Goal: Information Seeking & Learning: Learn about a topic

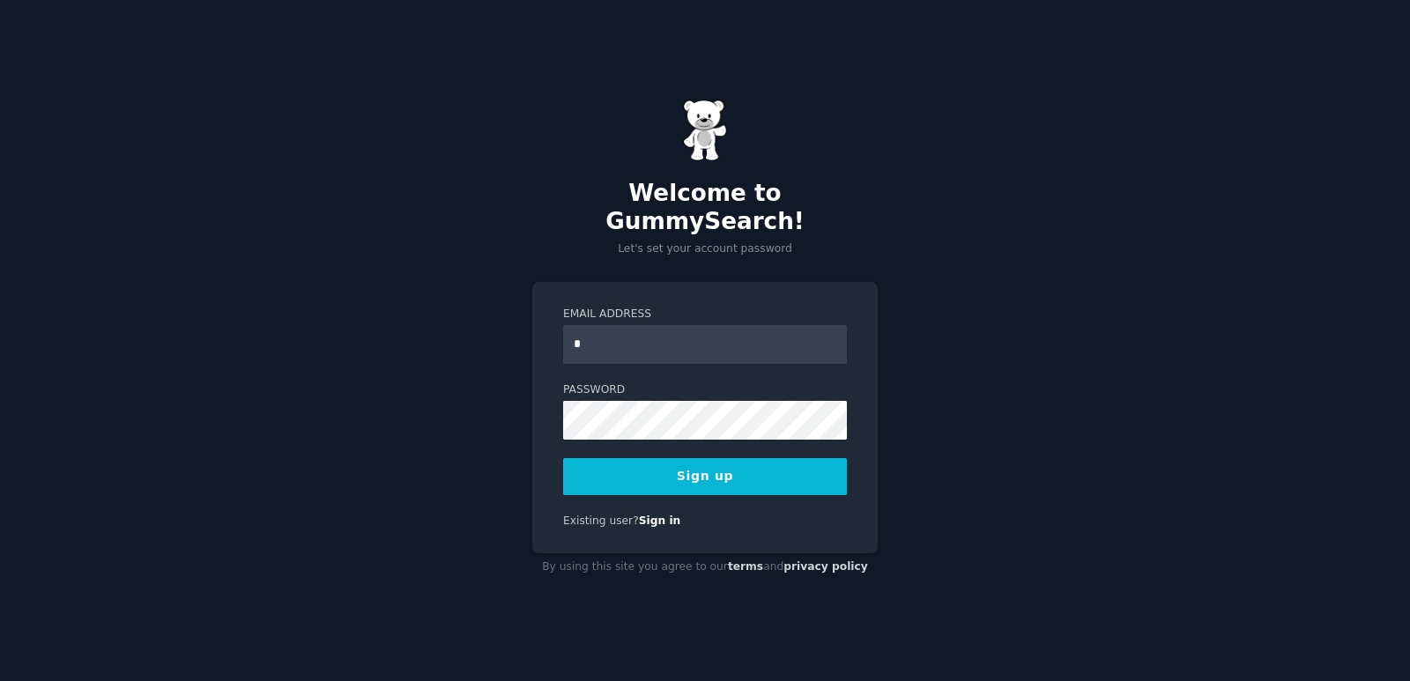
type input "**********"
click at [742, 471] on button "Sign up" at bounding box center [705, 476] width 284 height 37
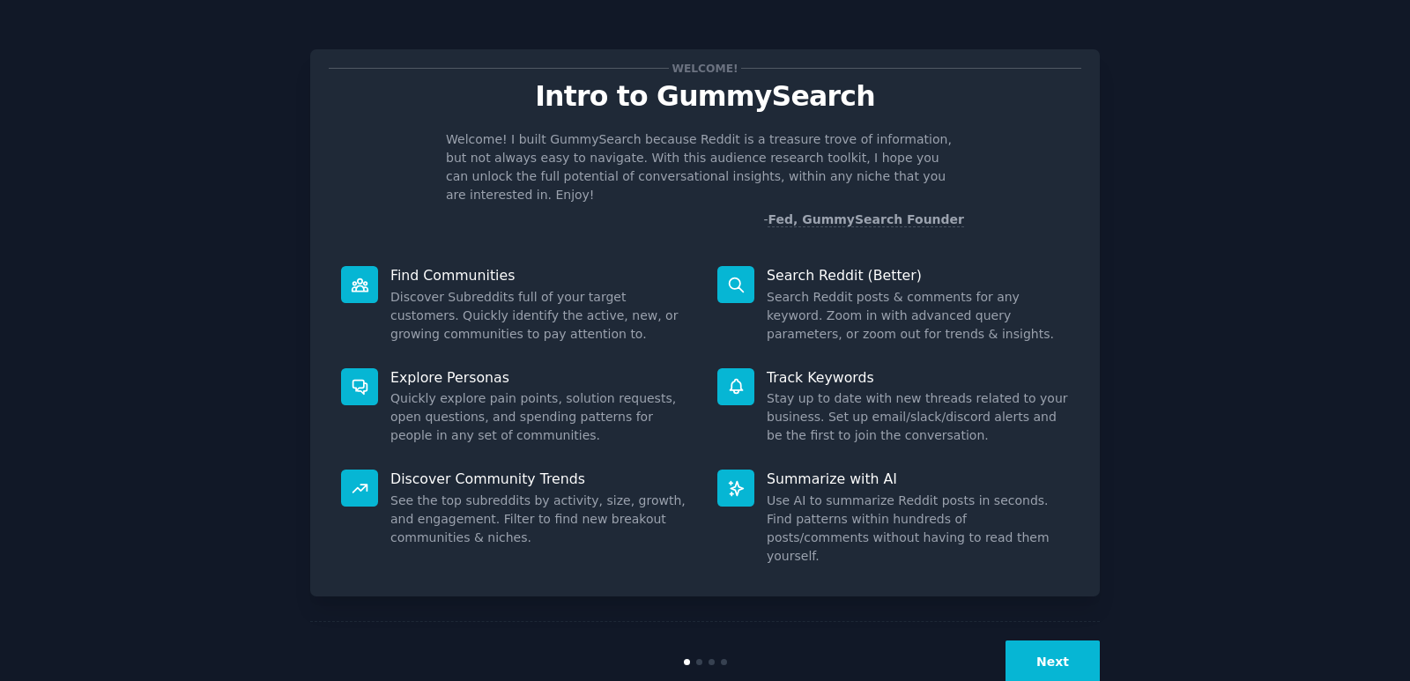
click at [1075, 643] on button "Next" at bounding box center [1053, 662] width 94 height 43
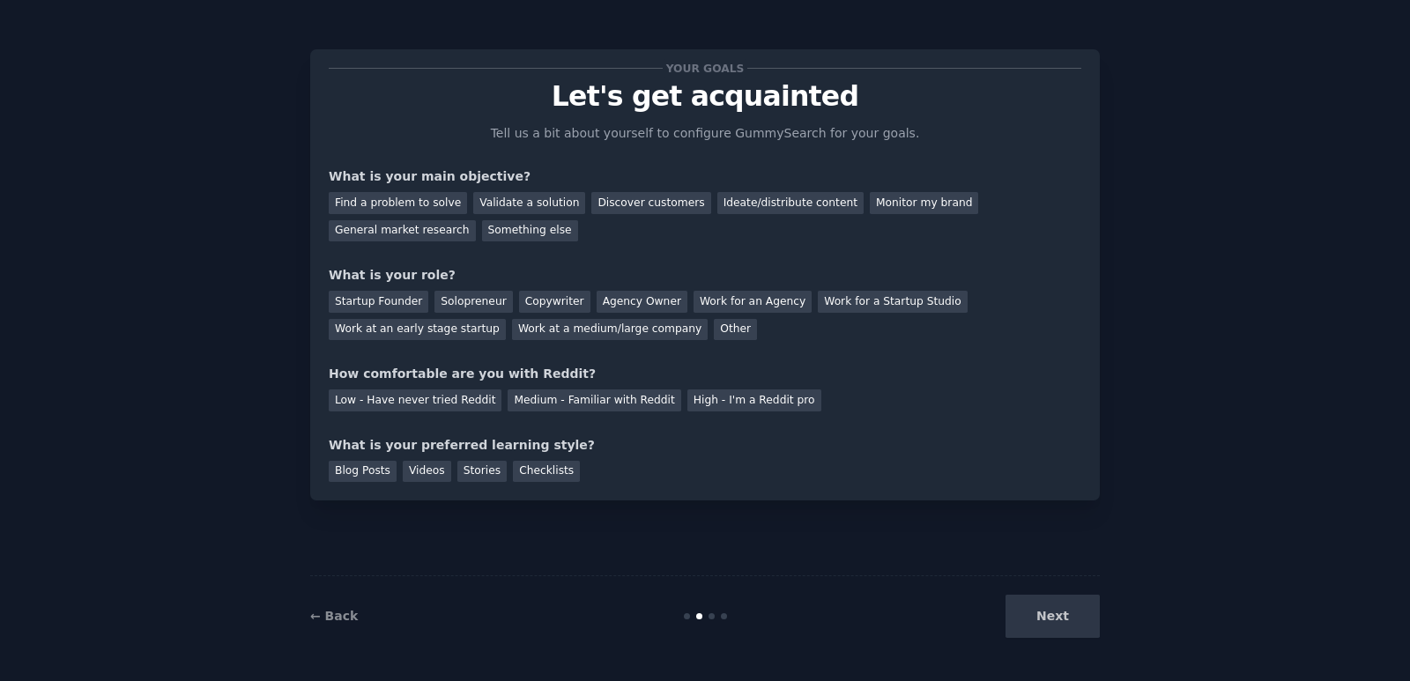
click at [1064, 621] on div "Next" at bounding box center [969, 616] width 264 height 43
click at [1052, 618] on div "Next" at bounding box center [969, 616] width 264 height 43
click at [476, 220] on div "General market research" at bounding box center [402, 231] width 147 height 22
click at [639, 210] on div "Discover customers" at bounding box center [650, 203] width 119 height 22
click at [436, 206] on div "Find a problem to solve" at bounding box center [398, 203] width 138 height 22
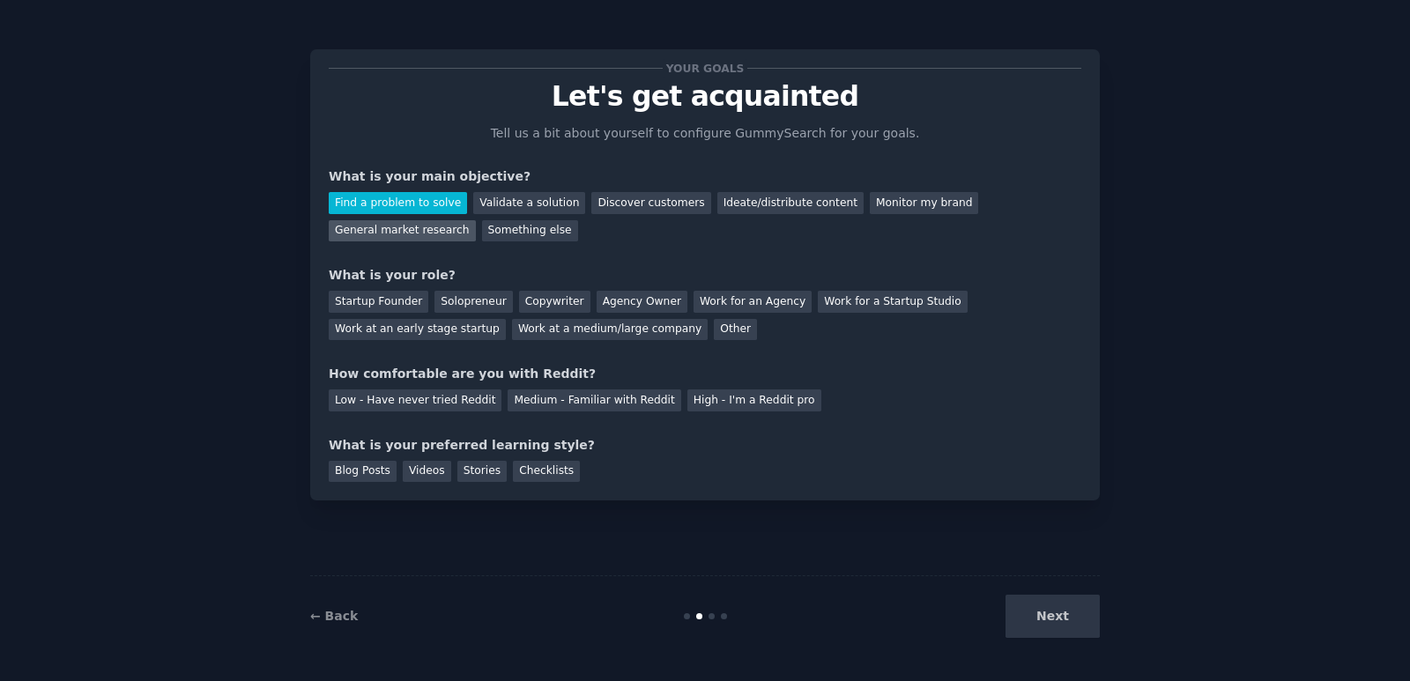
click at [476, 220] on div "General market research" at bounding box center [402, 231] width 147 height 22
click at [475, 314] on div "Startup Founder Solopreneur Copywriter Agency Owner Work for an Agency Work for…" at bounding box center [705, 313] width 753 height 56
click at [484, 299] on div "Solopreneur" at bounding box center [474, 302] width 78 height 22
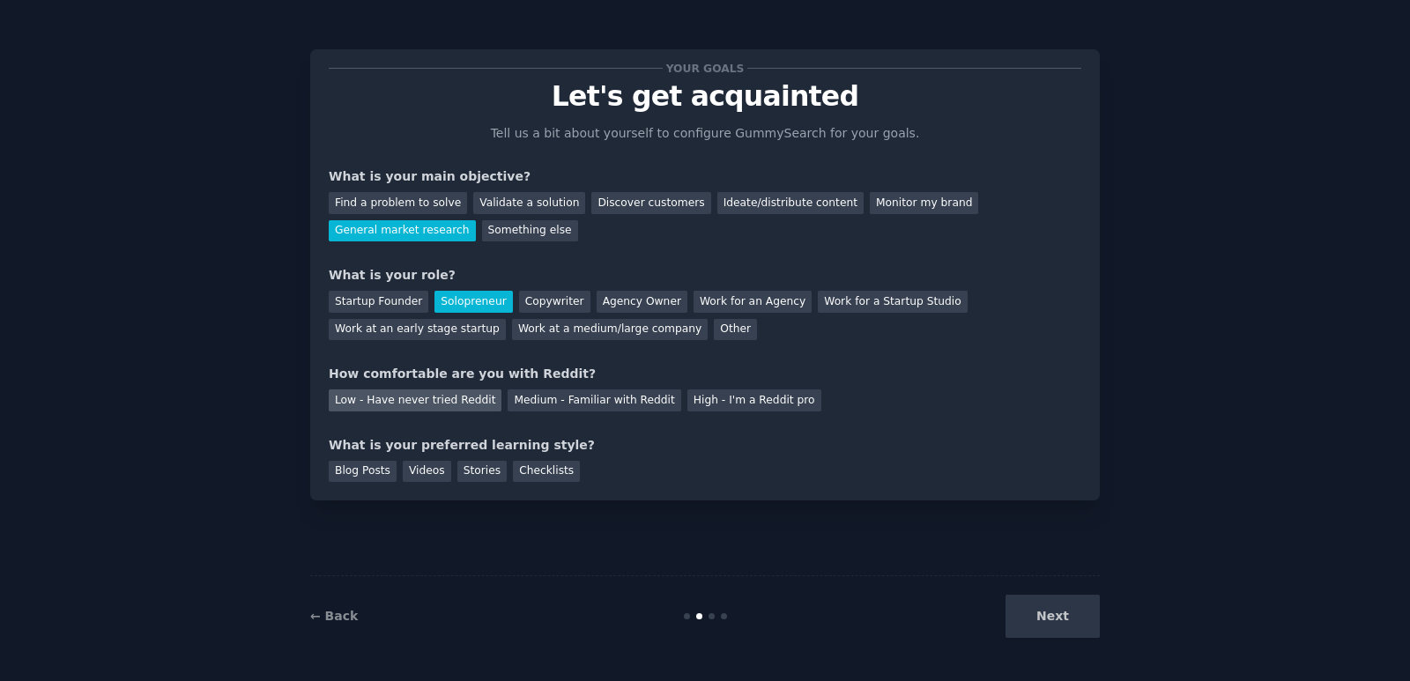
click at [403, 404] on div "Low - Have never tried Reddit" at bounding box center [415, 401] width 173 height 22
click at [412, 480] on div "Videos" at bounding box center [427, 472] width 48 height 22
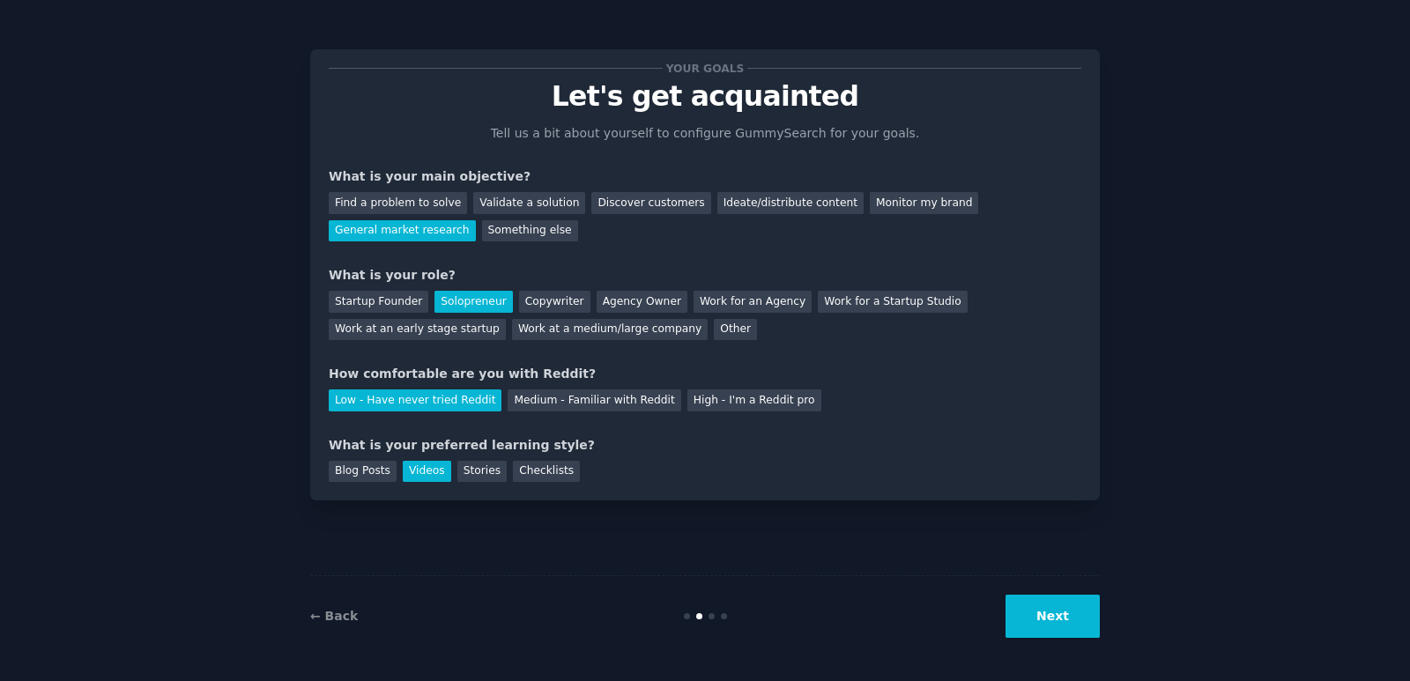
click at [1037, 607] on button "Next" at bounding box center [1053, 616] width 94 height 43
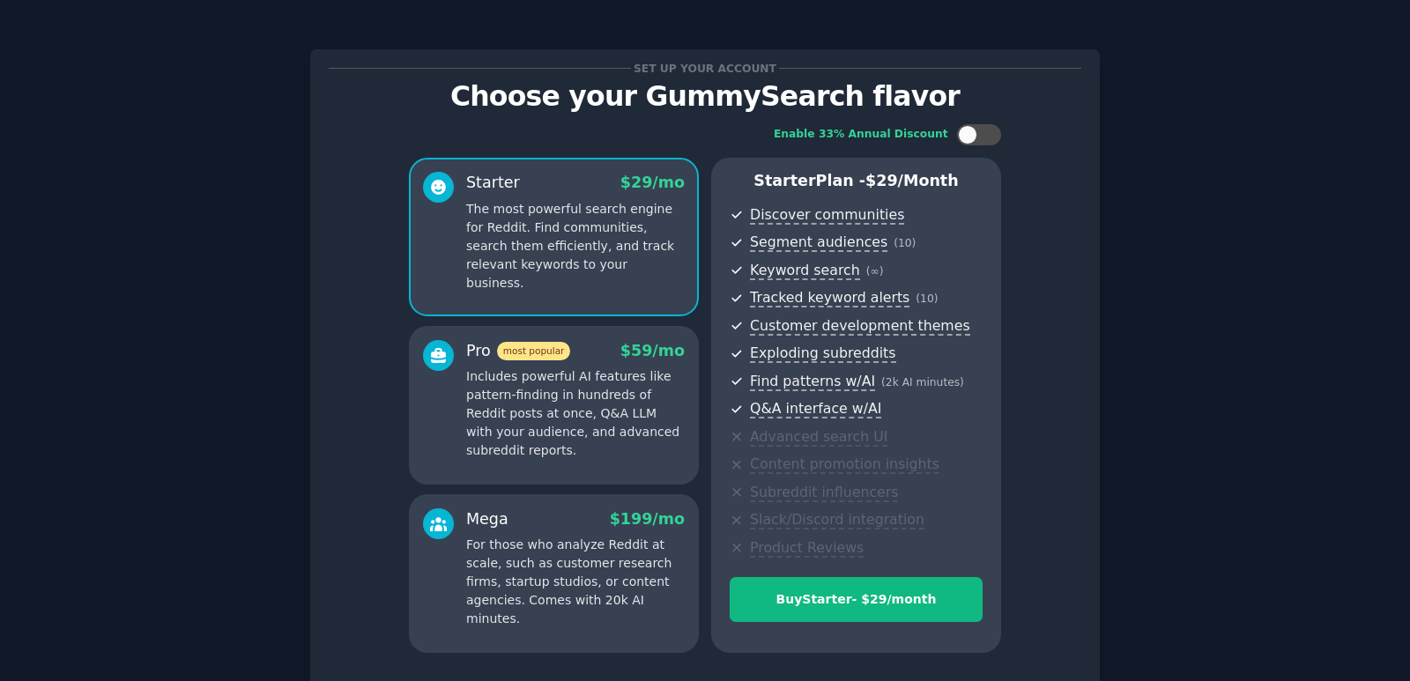
scroll to position [139, 0]
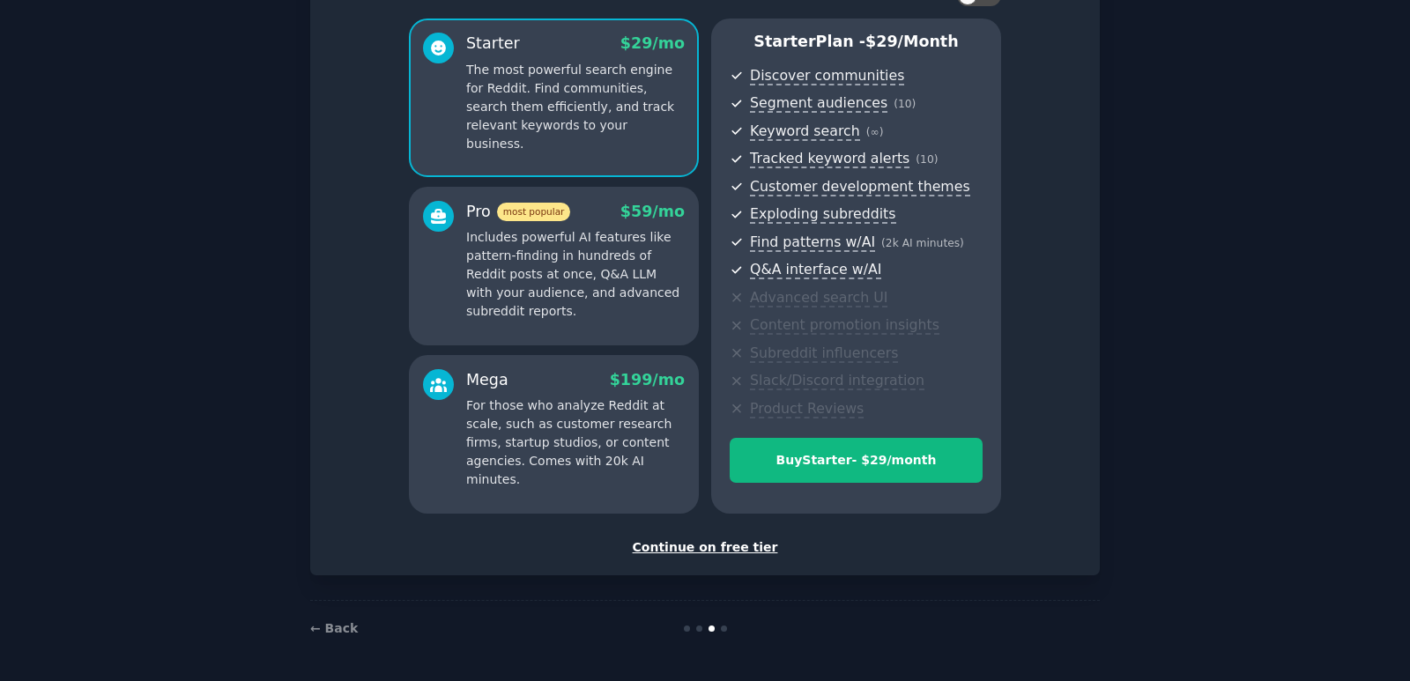
click at [714, 556] on div "Continue on free tier" at bounding box center [705, 548] width 753 height 19
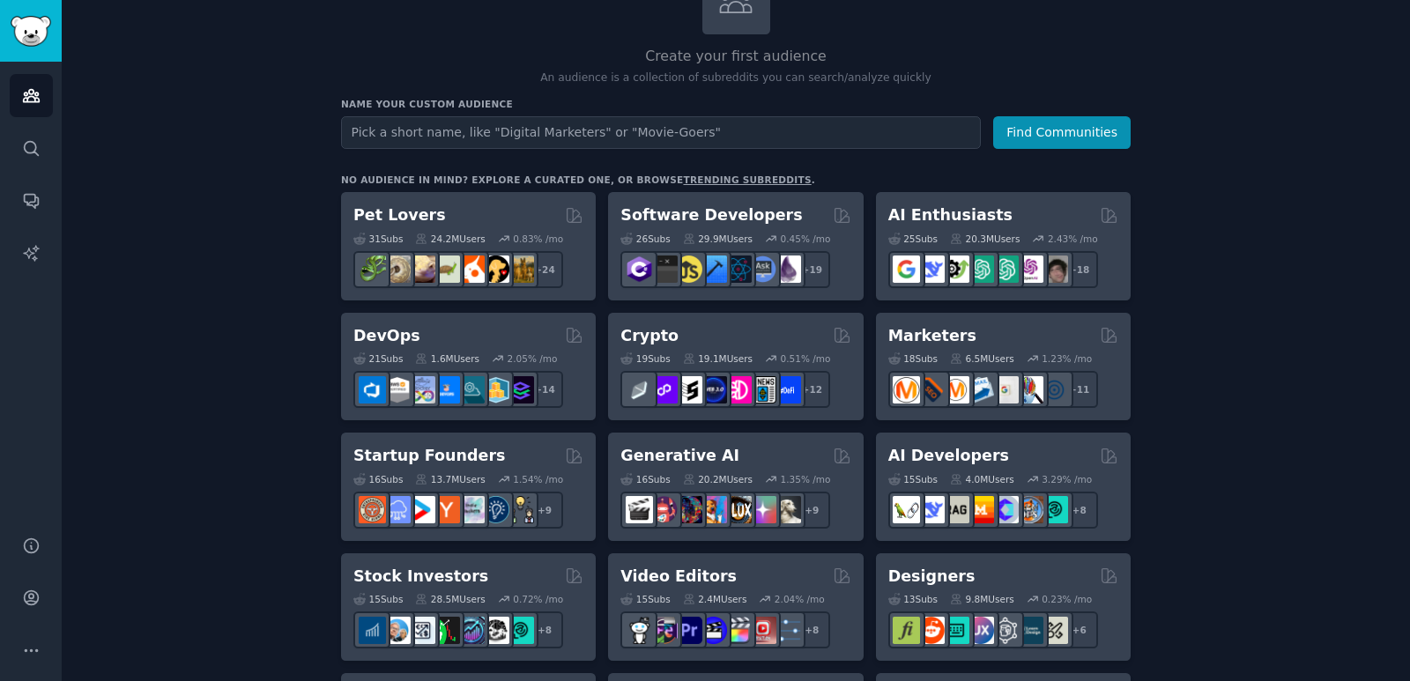
scroll to position [158, 0]
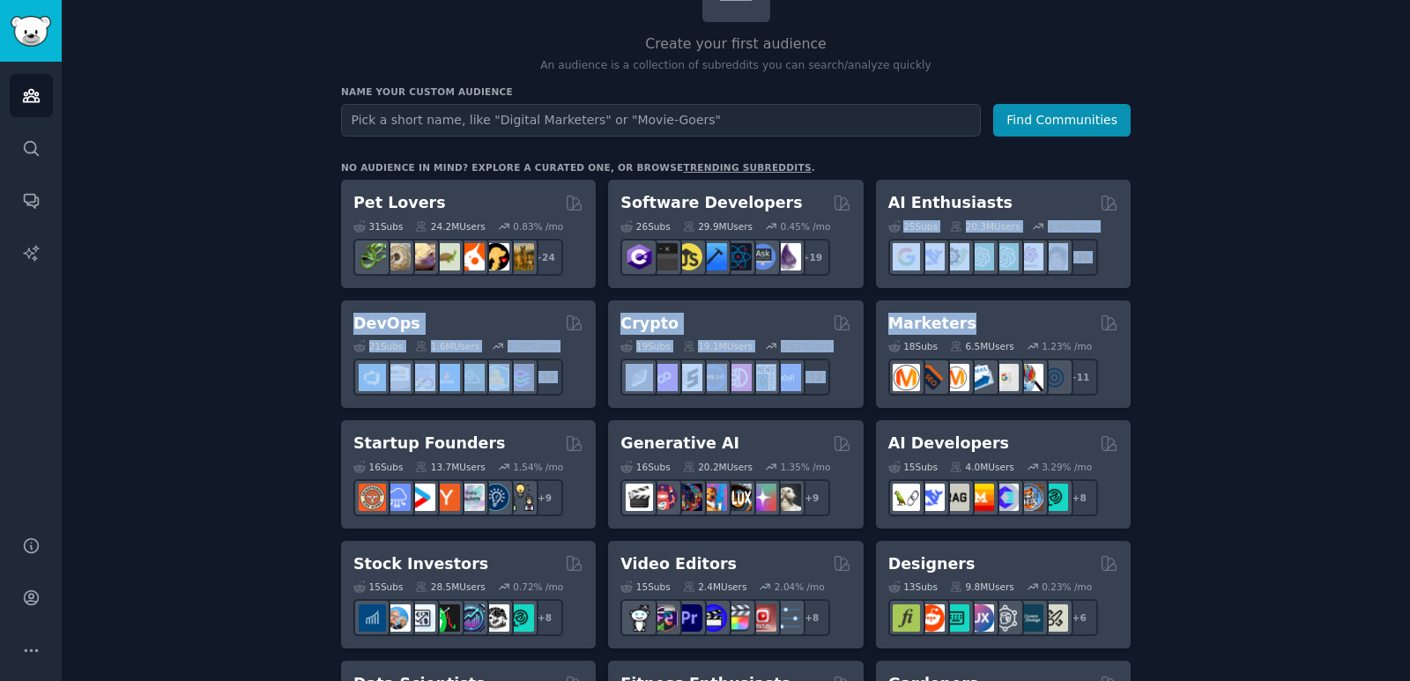
drag, startPoint x: 1402, startPoint y: 197, endPoint x: 1409, endPoint y: 313, distance: 116.6
click at [1409, 313] on main "Audiences Info New Saved Curated Trending Create your first audience An audienc…" at bounding box center [736, 340] width 1349 height 681
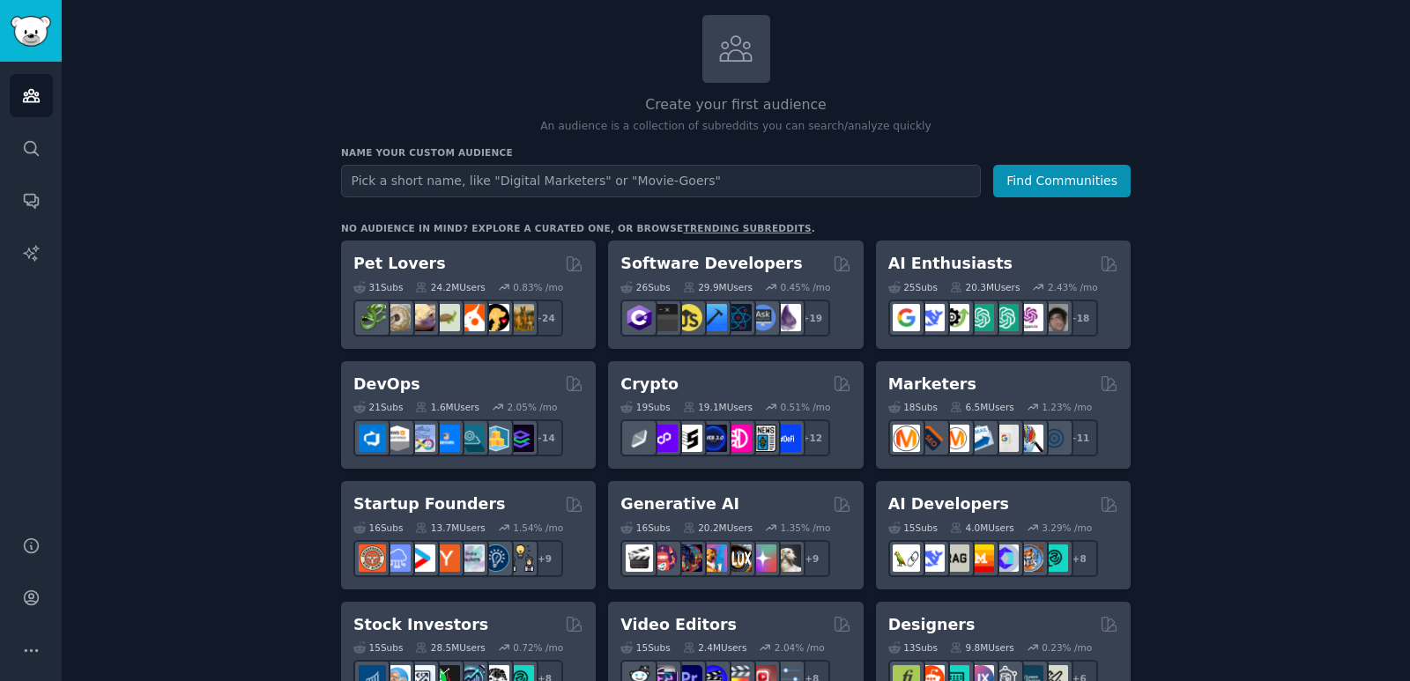
scroll to position [0, 0]
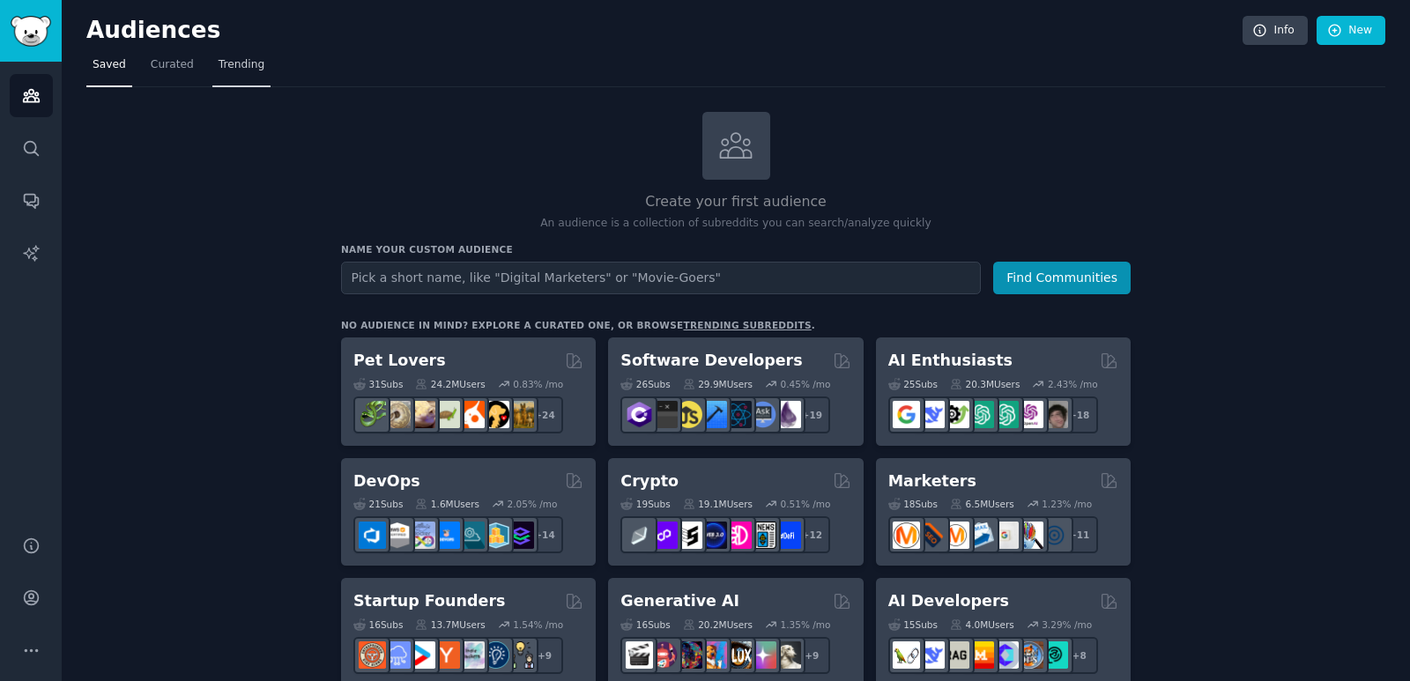
click at [231, 64] on span "Trending" at bounding box center [242, 65] width 46 height 16
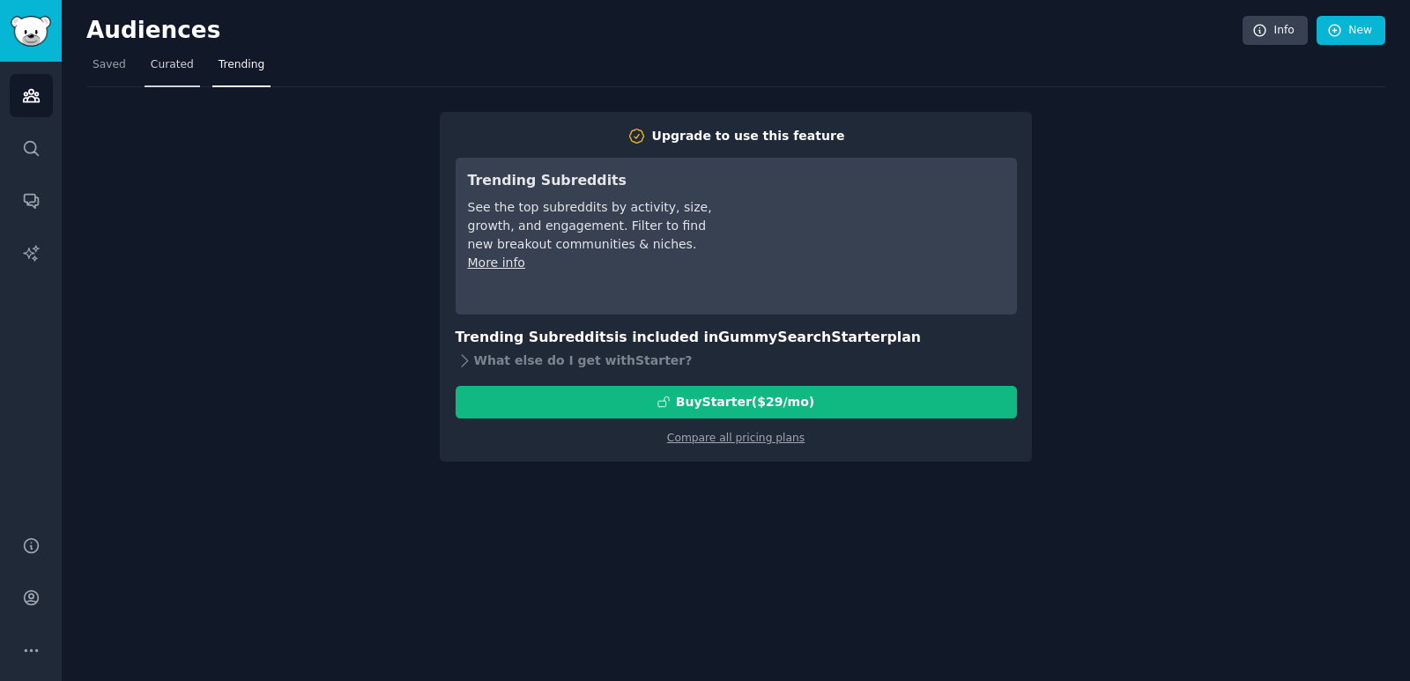
click at [159, 73] on link "Curated" at bounding box center [173, 69] width 56 height 36
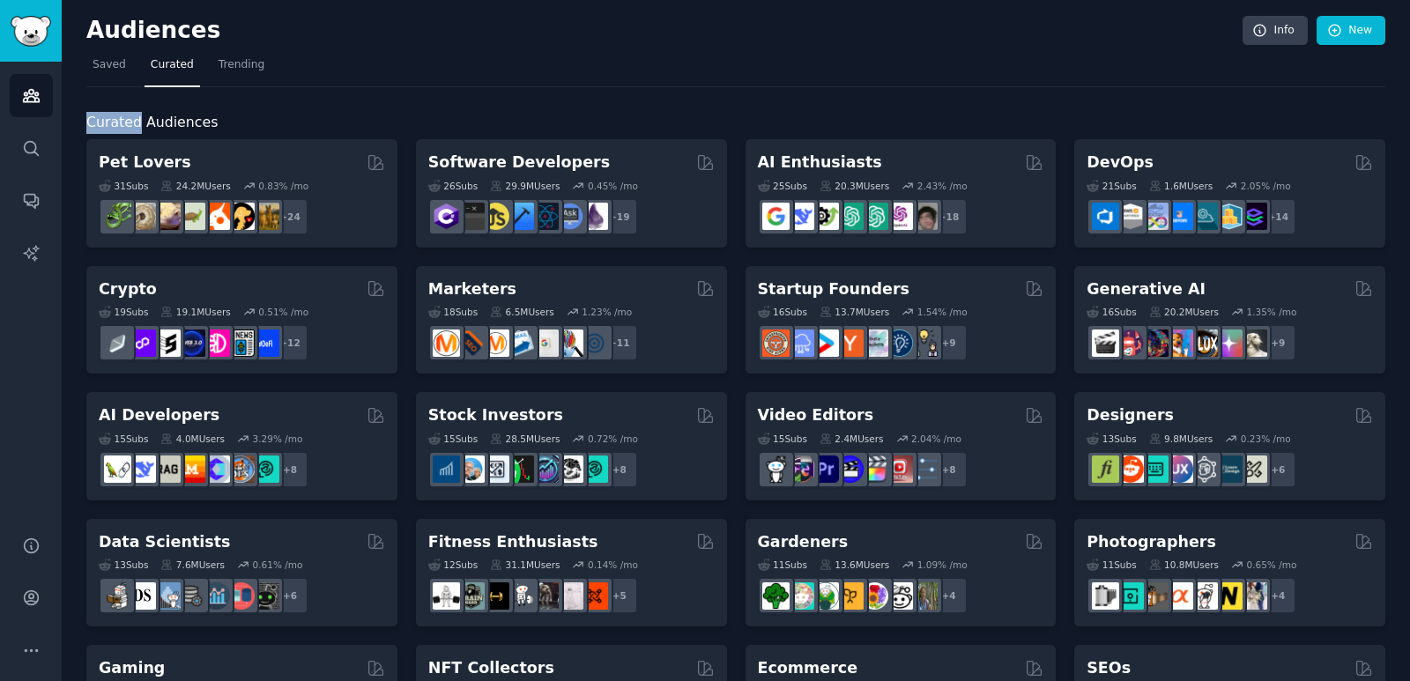
drag, startPoint x: 136, startPoint y: 121, endPoint x: 78, endPoint y: 131, distance: 58.3
click at [878, 84] on nav "Saved Curated Trending" at bounding box center [735, 69] width 1299 height 36
click at [31, 149] on icon "Sidebar" at bounding box center [31, 148] width 19 height 19
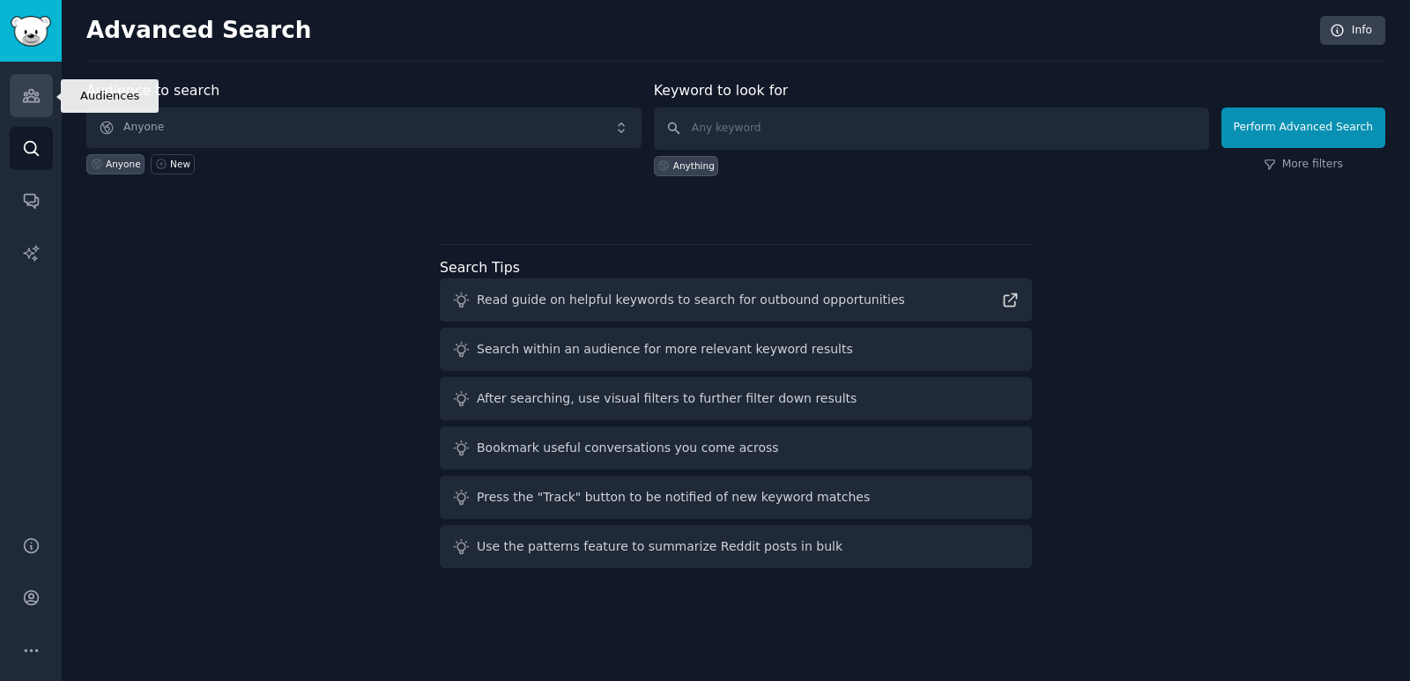
click at [27, 87] on icon "Sidebar" at bounding box center [31, 95] width 19 height 19
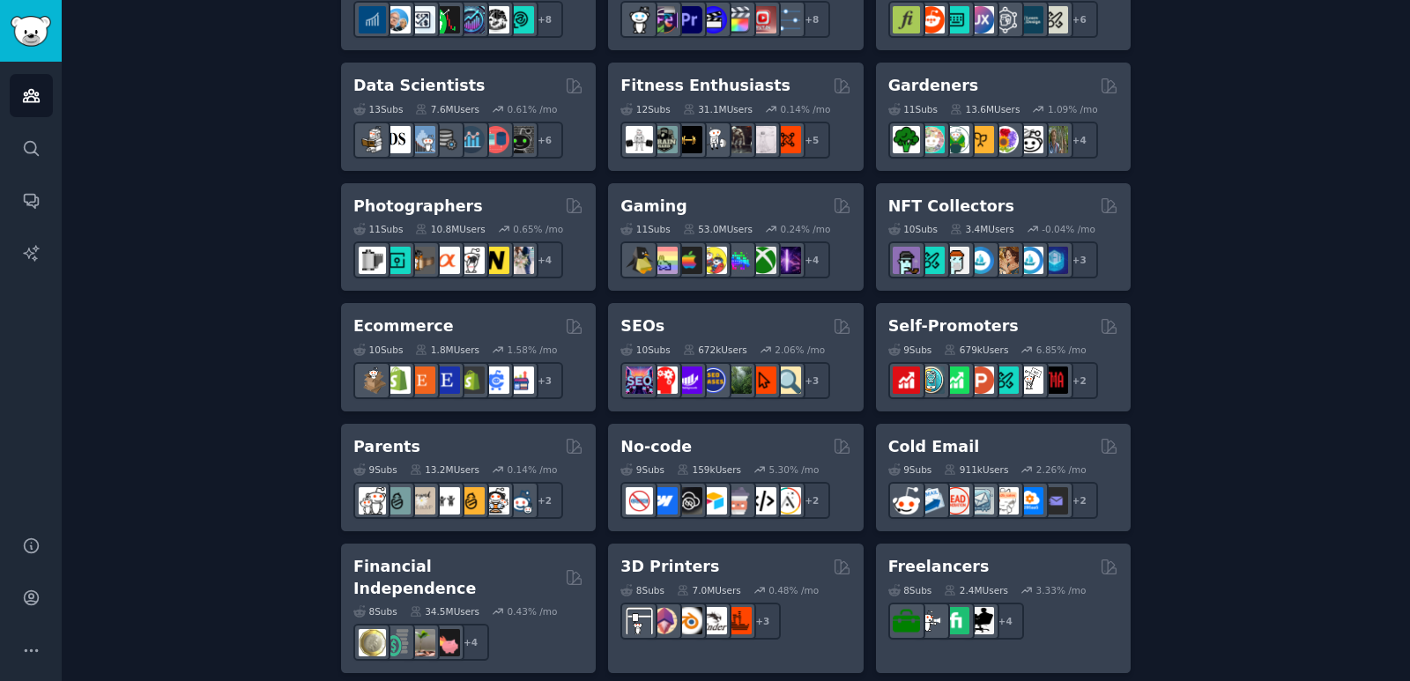
scroll to position [160, 0]
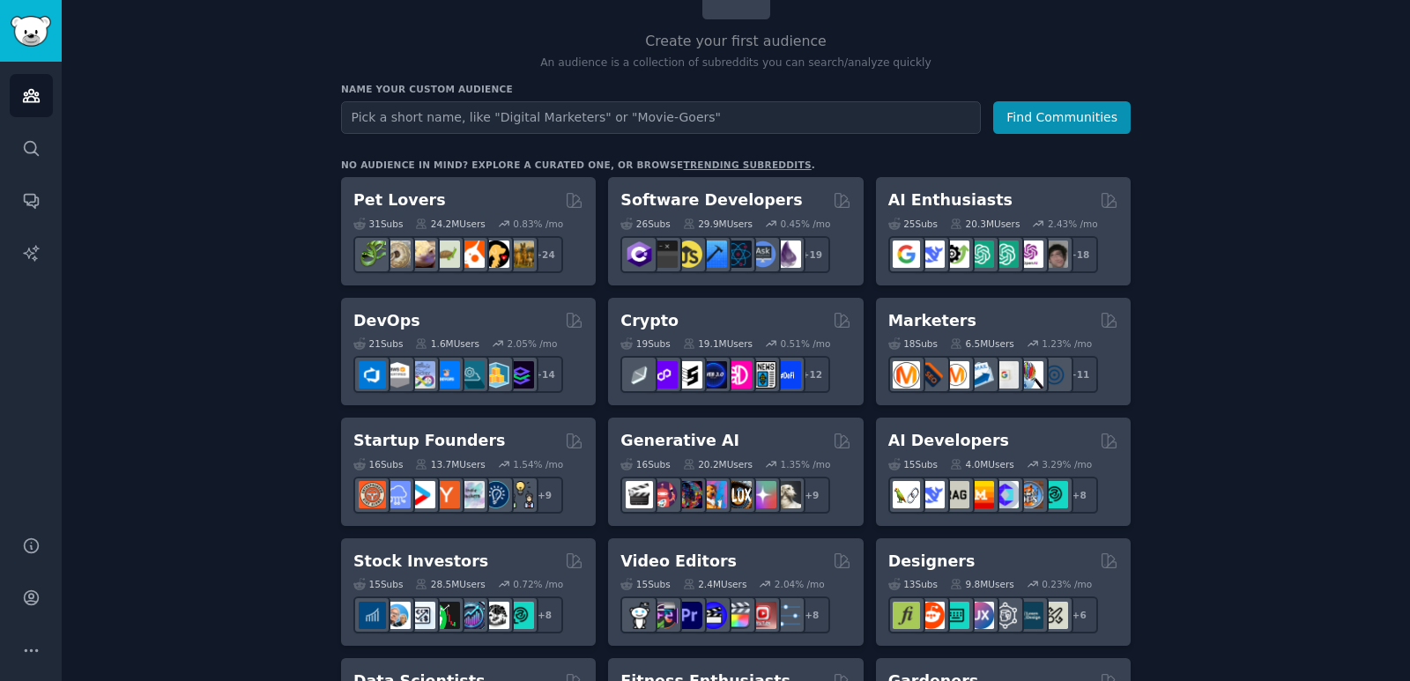
click at [692, 160] on link "trending subreddits" at bounding box center [747, 165] width 128 height 11
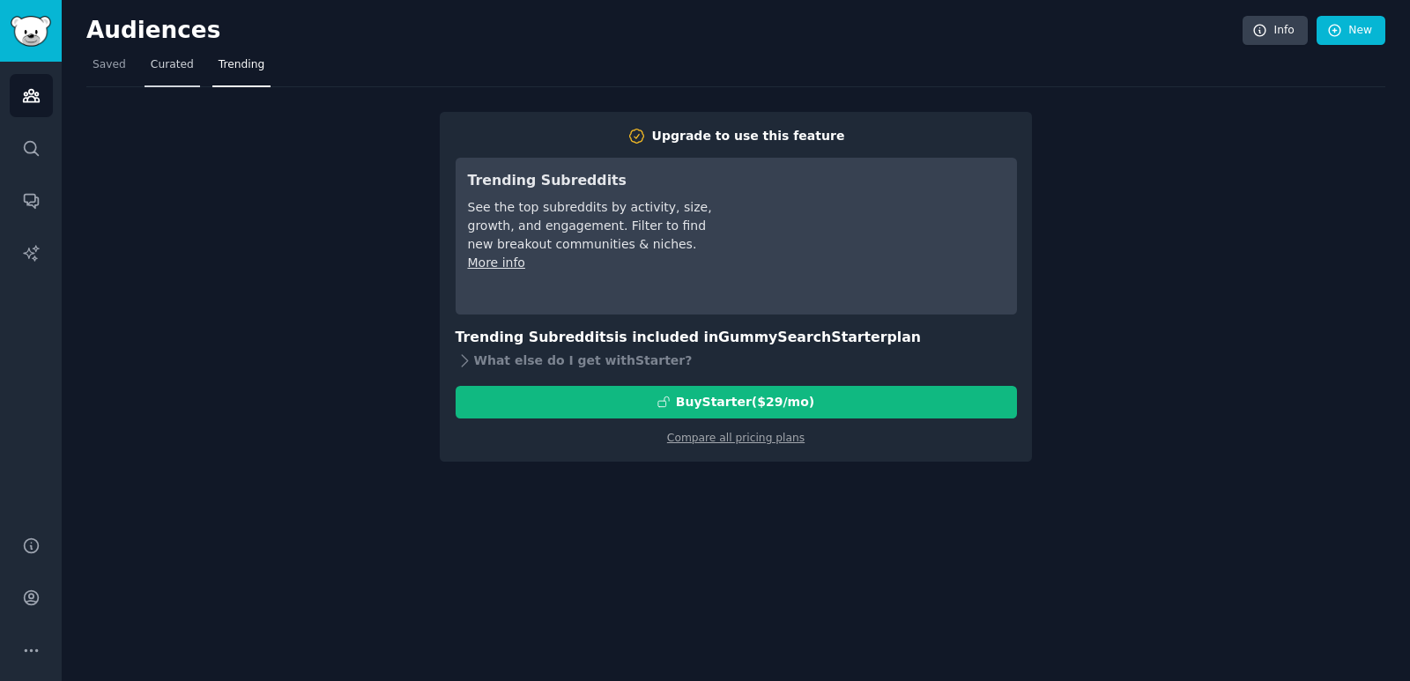
click at [171, 73] on link "Curated" at bounding box center [173, 69] width 56 height 36
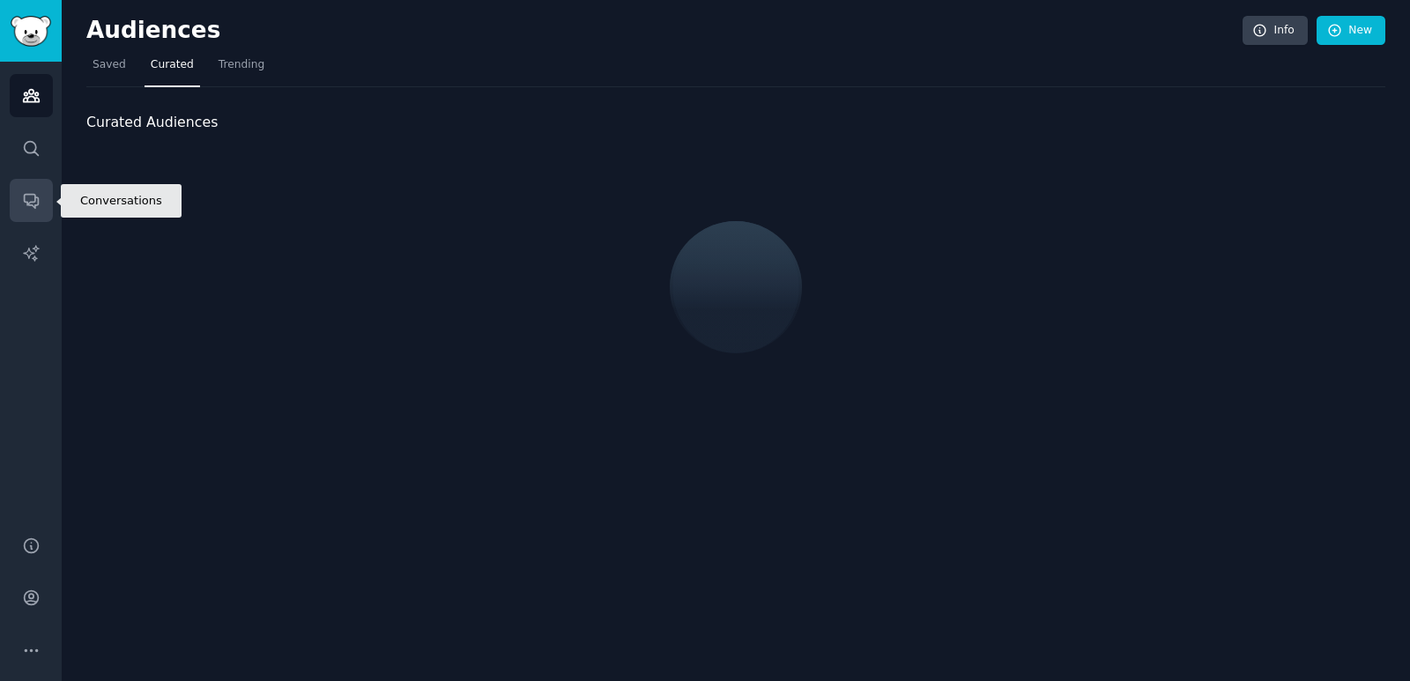
click at [20, 197] on link "Conversations" at bounding box center [31, 200] width 43 height 43
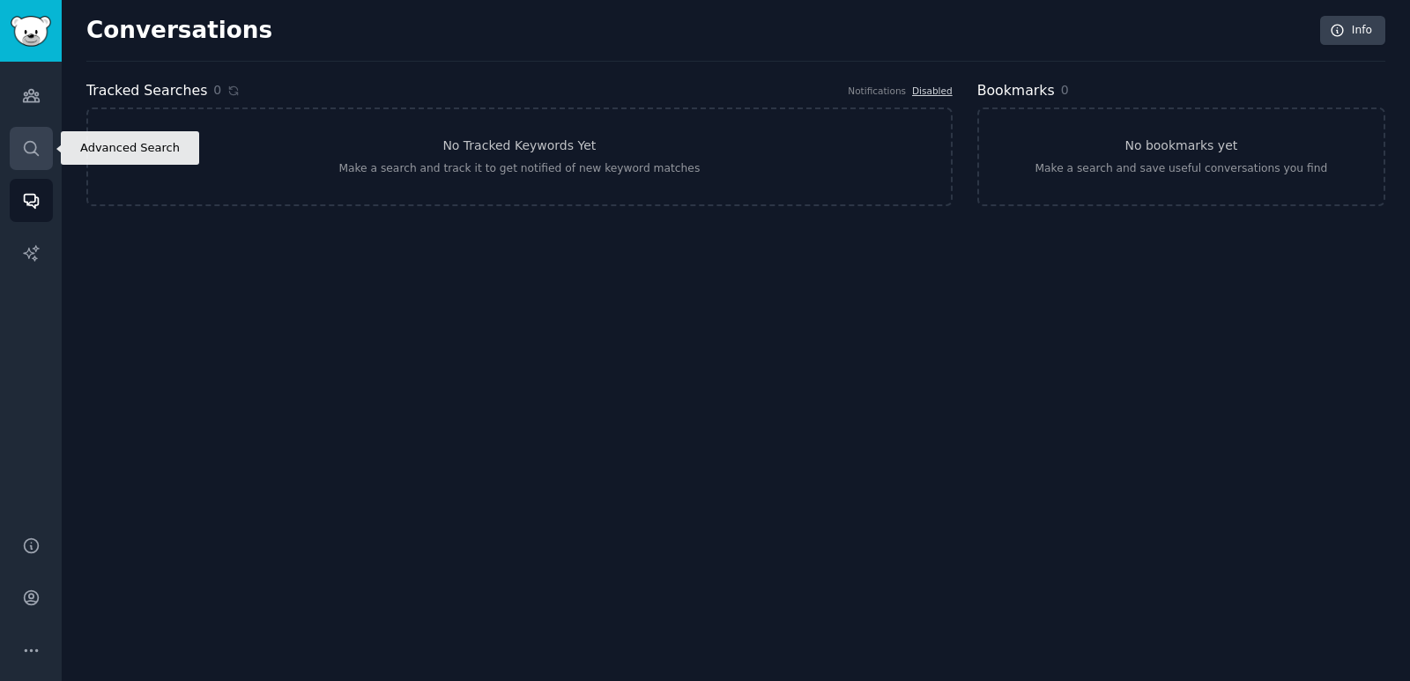
click at [24, 162] on link "Search" at bounding box center [31, 148] width 43 height 43
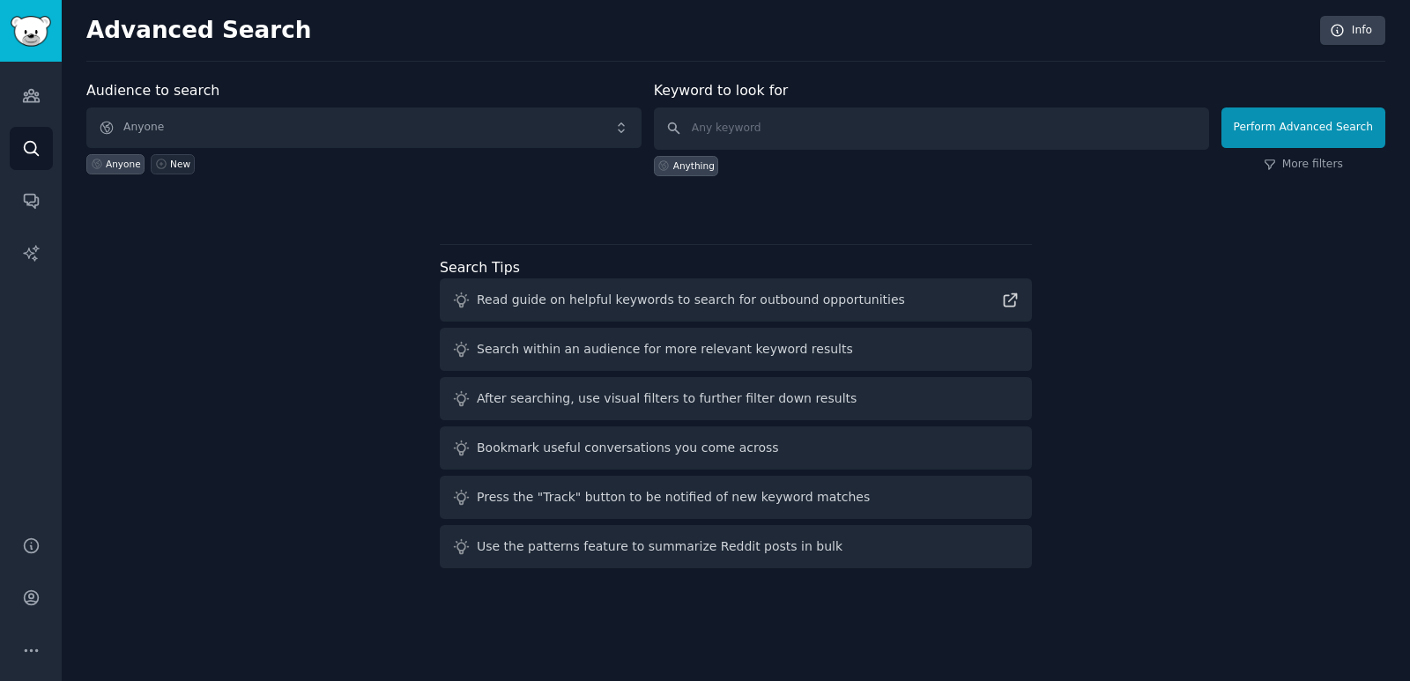
click at [182, 170] on link "New" at bounding box center [172, 164] width 43 height 20
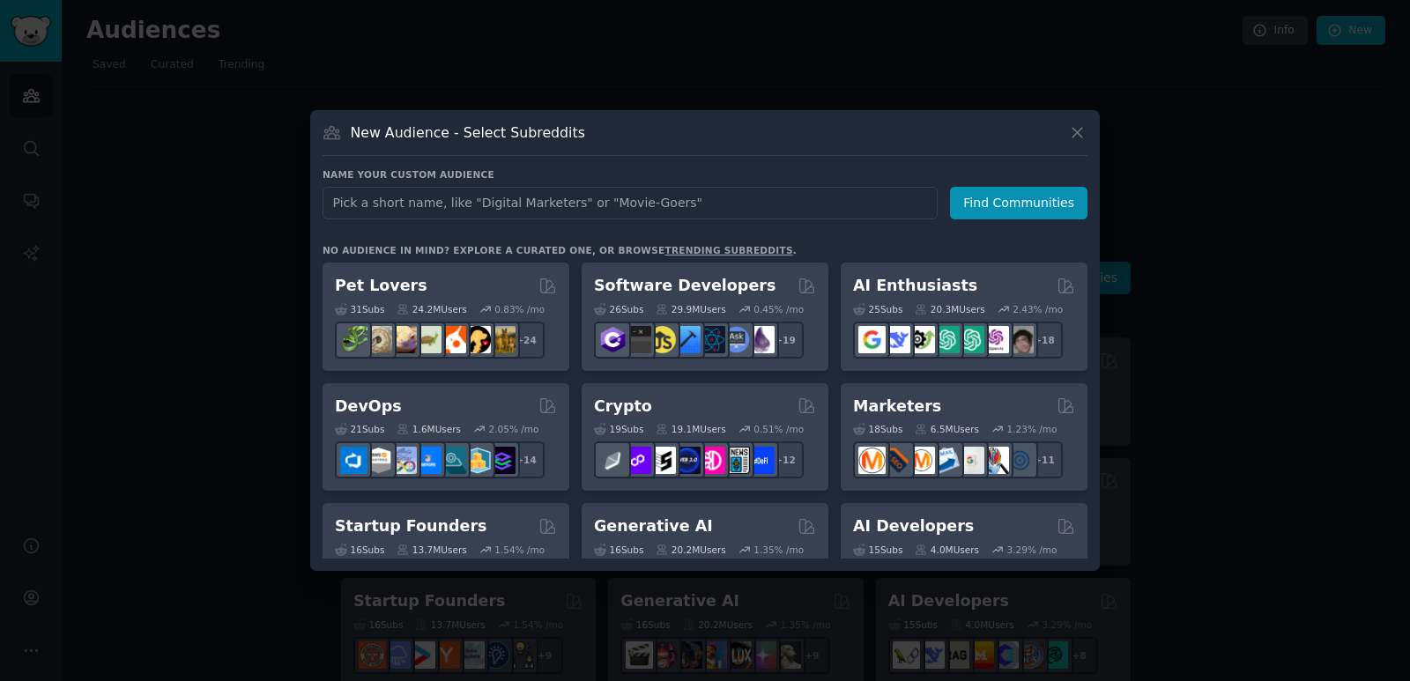
click at [827, 233] on div "Name your custom audience Audience Name Find Communities No audience in mind? E…" at bounding box center [705, 363] width 765 height 390
click at [1071, 137] on icon at bounding box center [1077, 132] width 19 height 19
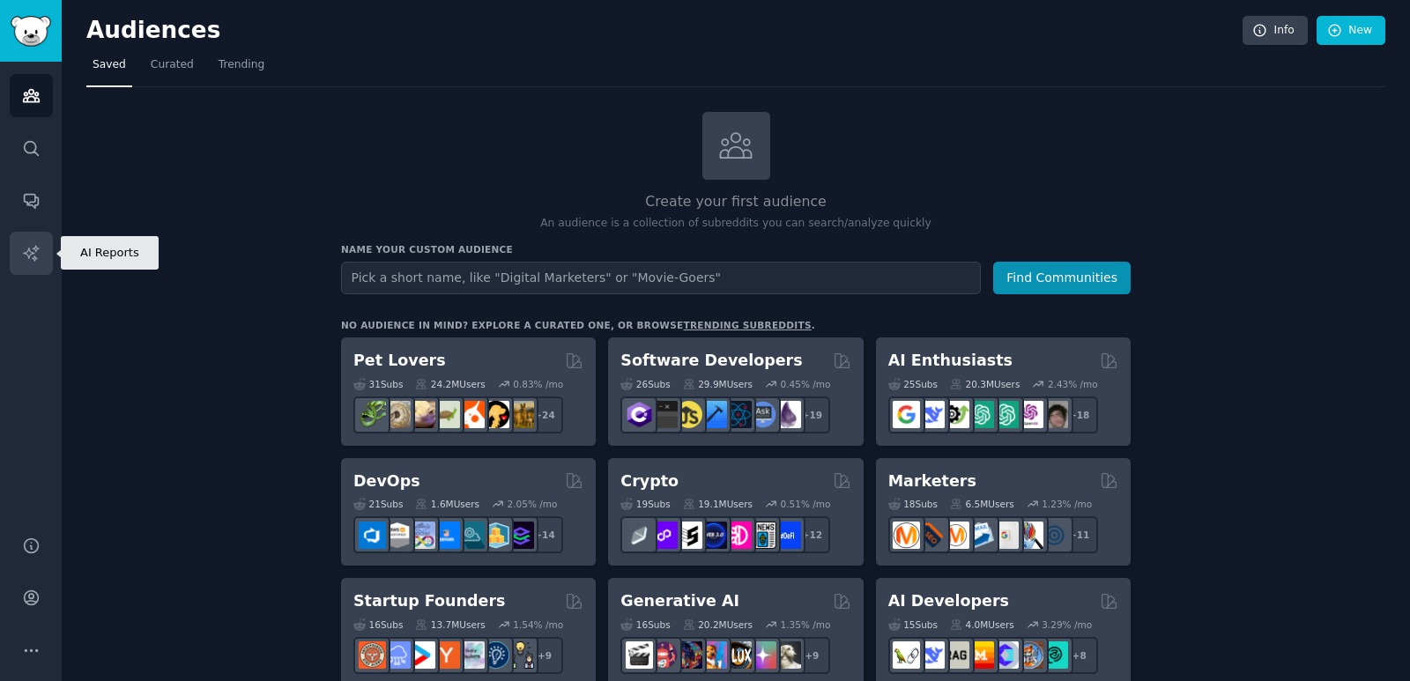
click at [32, 250] on icon "Sidebar" at bounding box center [31, 253] width 19 height 19
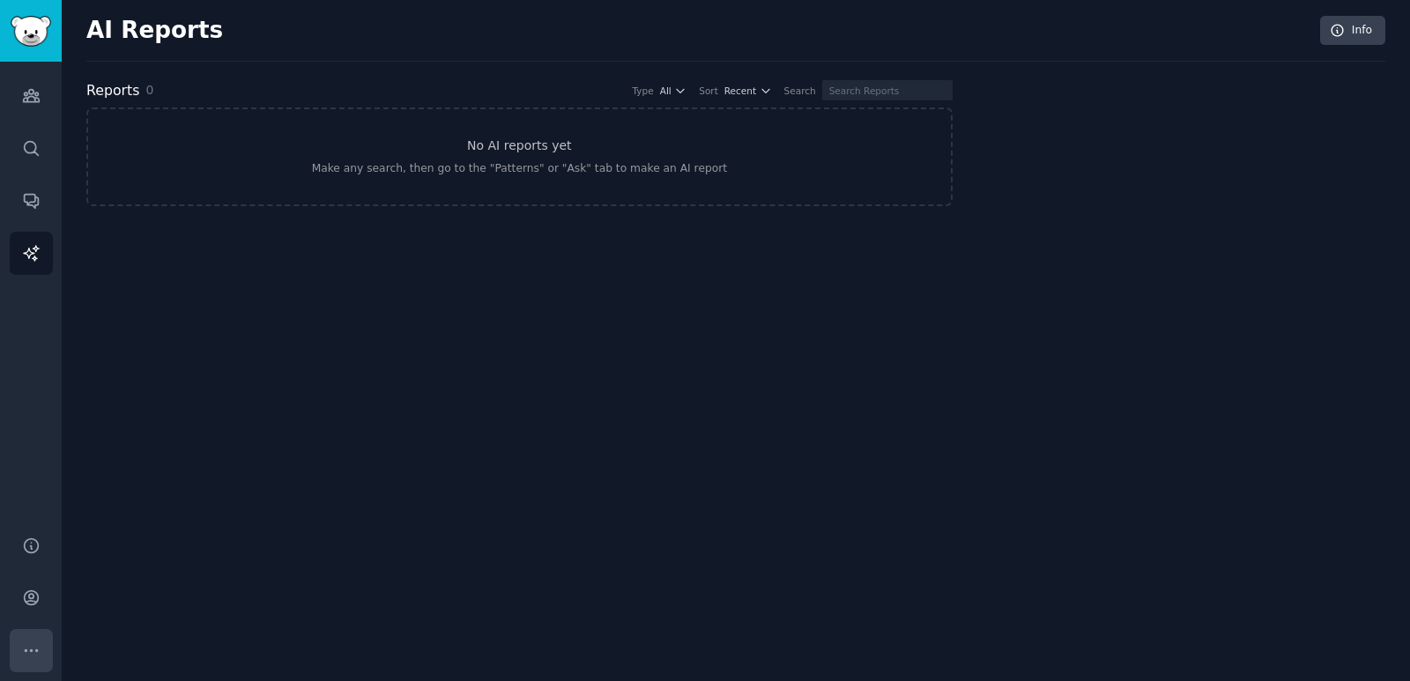
click at [27, 639] on button "More" at bounding box center [31, 650] width 43 height 43
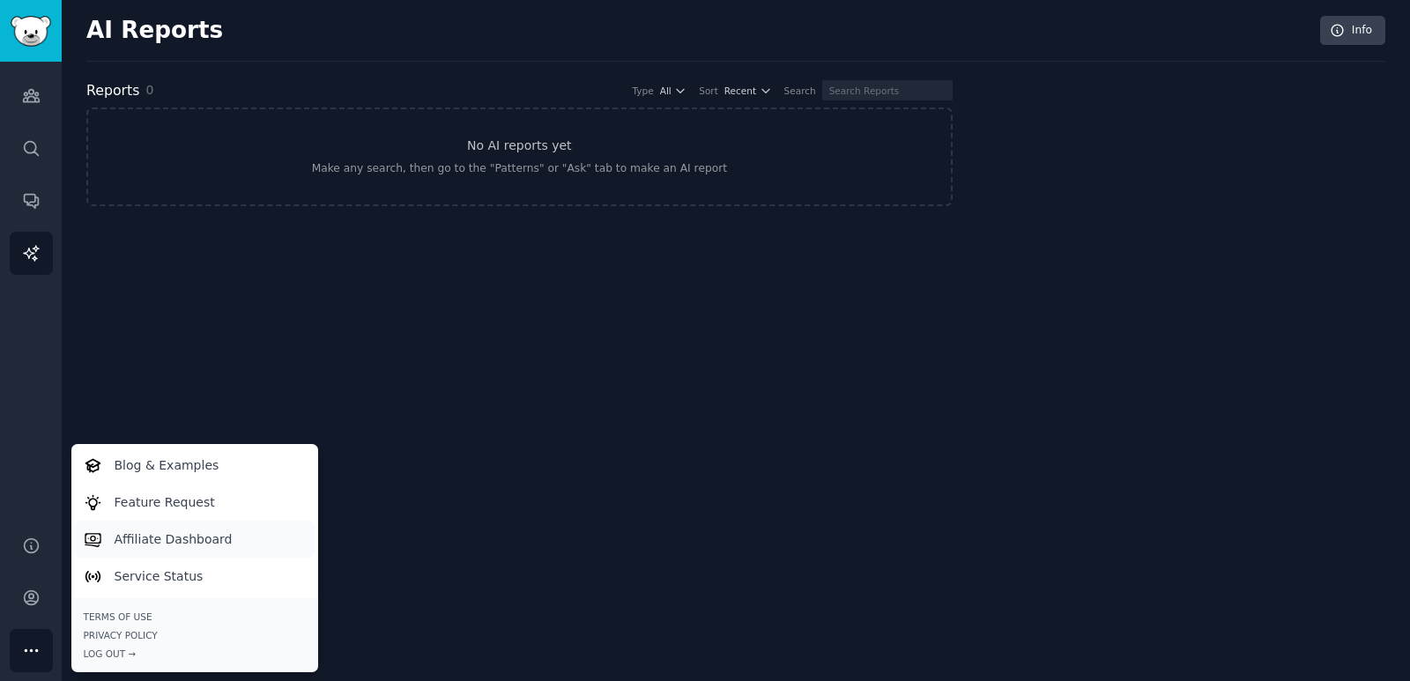
click at [149, 532] on p "Affiliate Dashboard" at bounding box center [174, 540] width 118 height 19
click at [35, 108] on link "Audiences" at bounding box center [31, 95] width 43 height 43
